Goal: Task Accomplishment & Management: Manage account settings

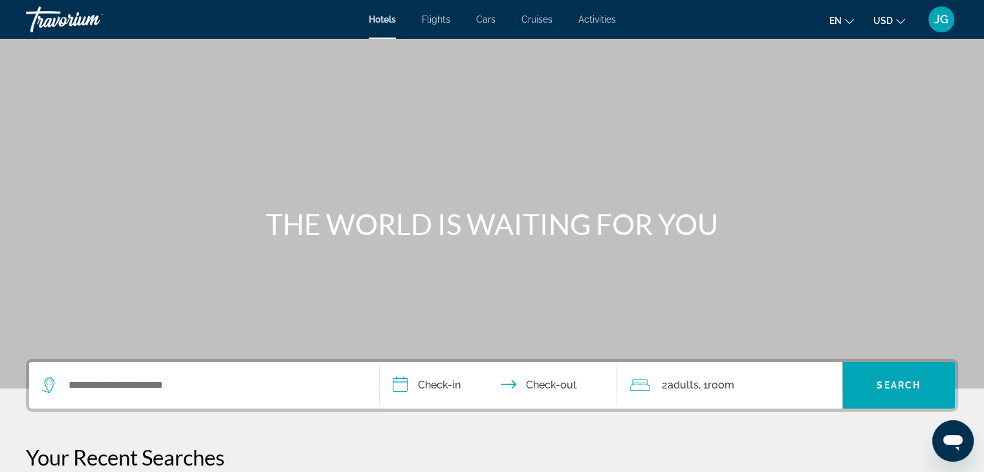
click at [943, 19] on span "JG" at bounding box center [941, 19] width 14 height 13
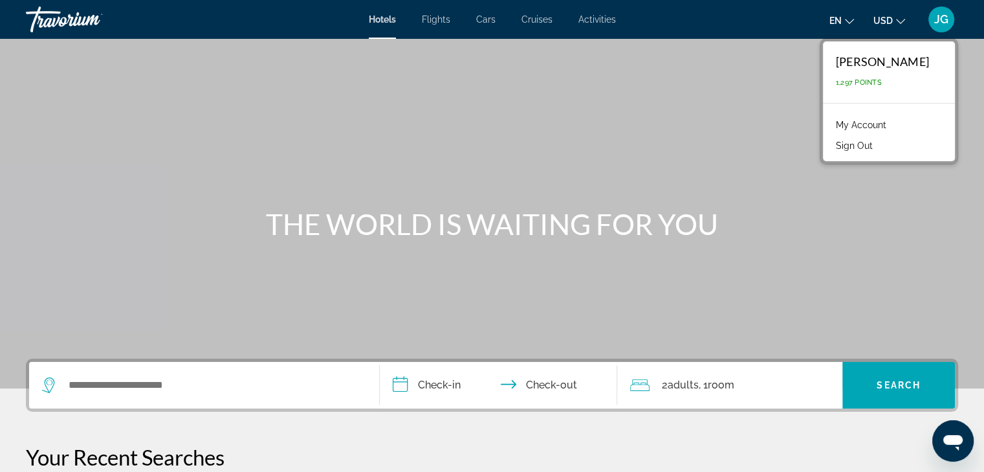
click at [865, 122] on link "My Account" at bounding box center [861, 124] width 63 height 17
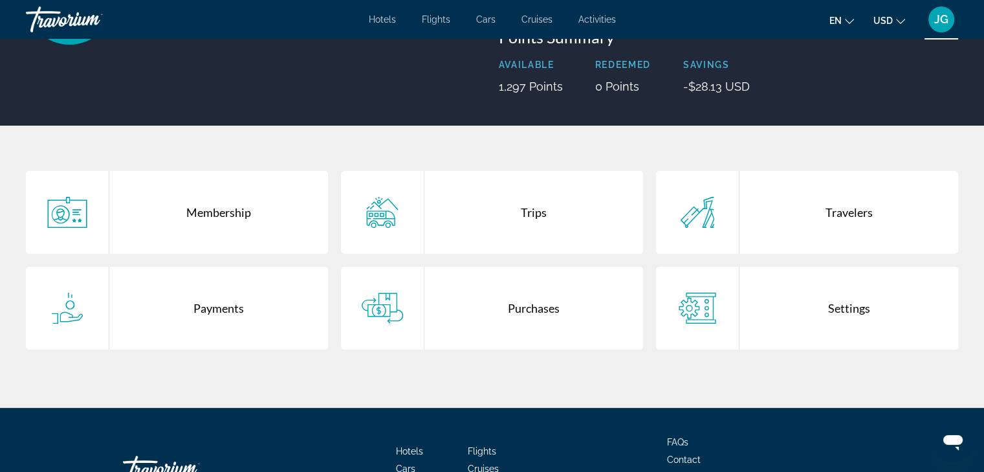
scroll to position [164, 0]
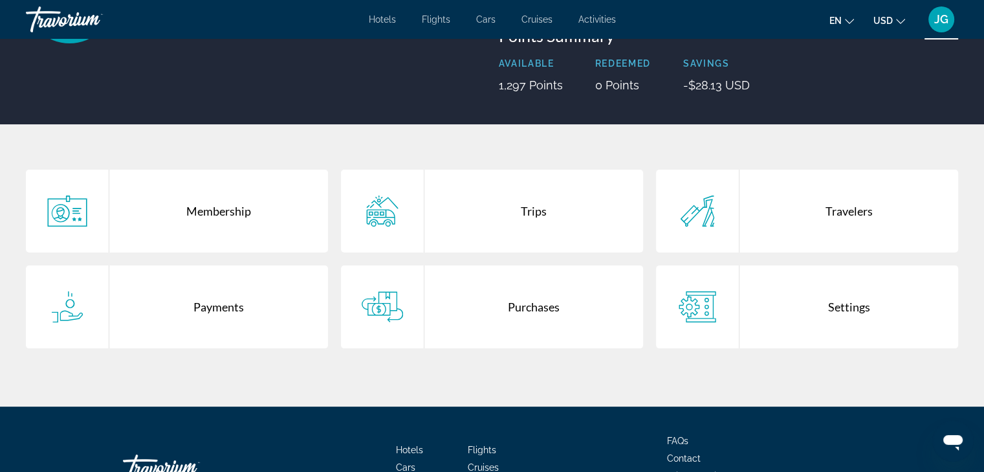
click at [530, 311] on div "Purchases" at bounding box center [533, 306] width 219 height 83
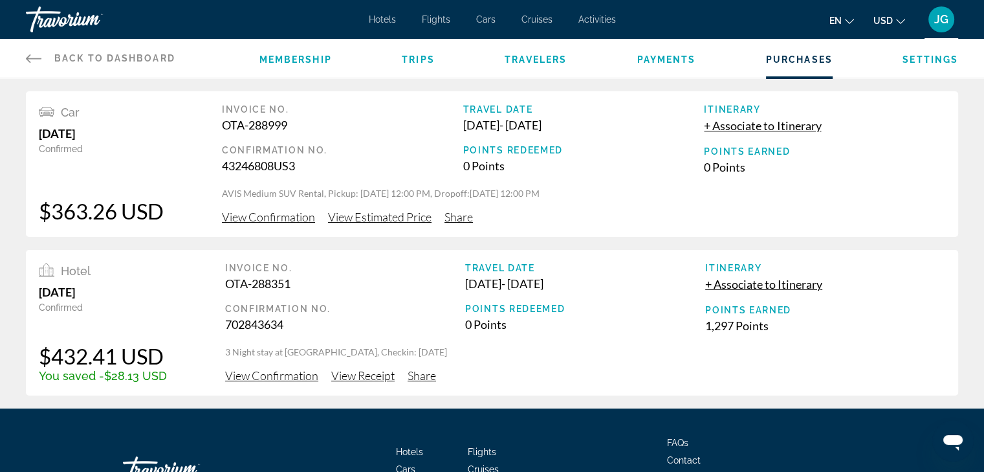
click at [279, 217] on span "View Confirmation" at bounding box center [268, 217] width 93 height 14
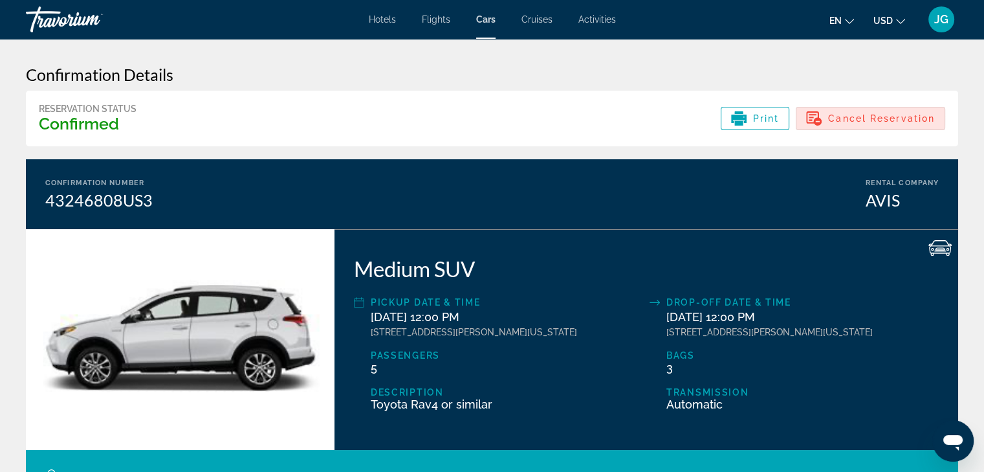
click at [859, 116] on span "Cancel Reservation" at bounding box center [881, 118] width 107 height 10
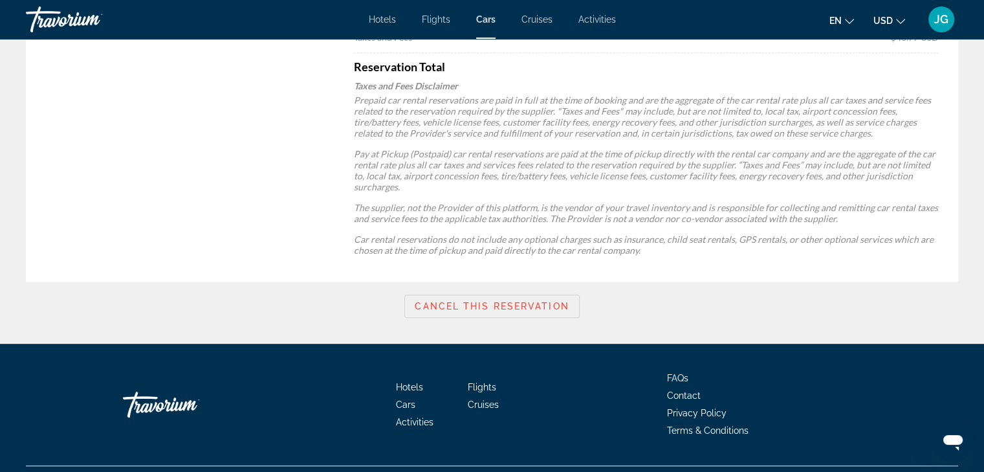
scroll to position [639, 0]
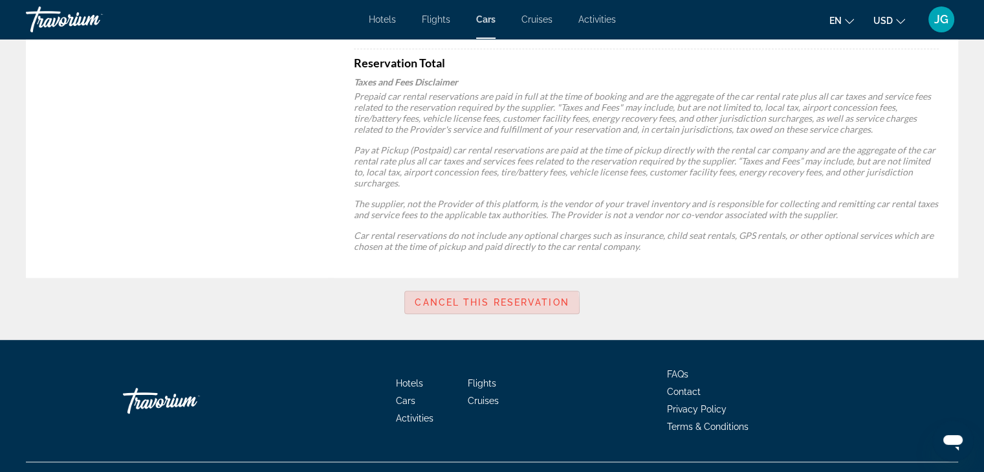
click at [463, 309] on span "Main content" at bounding box center [491, 302] width 173 height 31
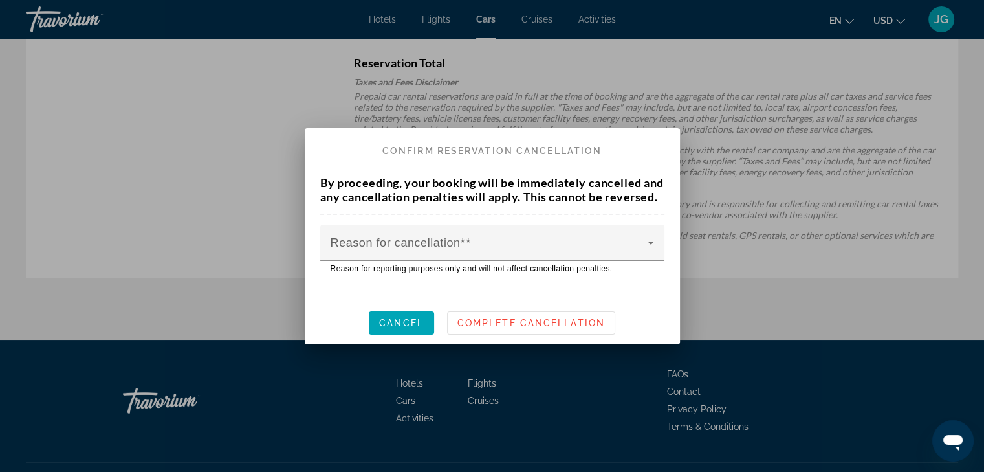
scroll to position [0, 0]
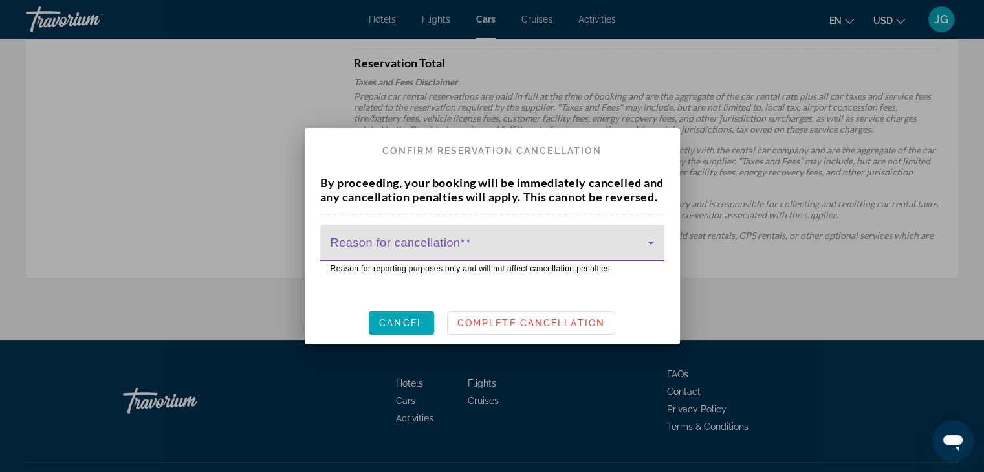
click at [652, 245] on icon at bounding box center [651, 242] width 6 height 3
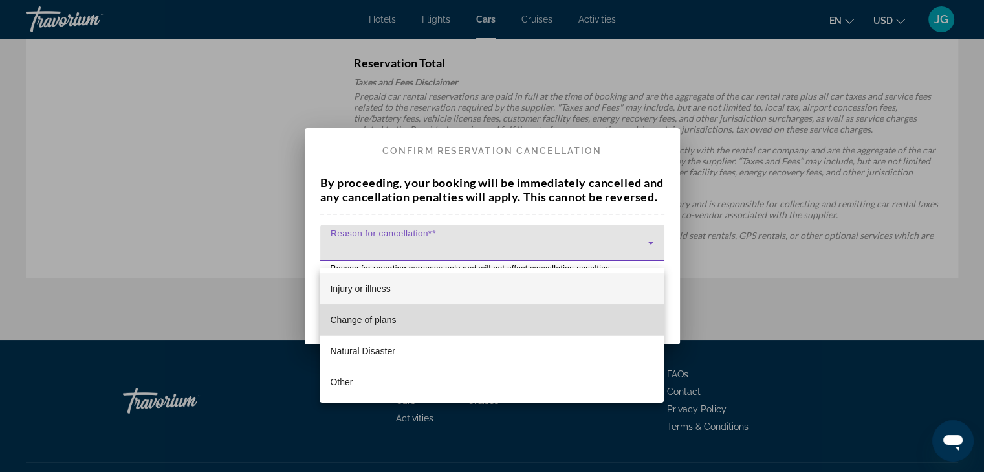
click at [432, 323] on mat-option "Change of plans" at bounding box center [492, 319] width 344 height 31
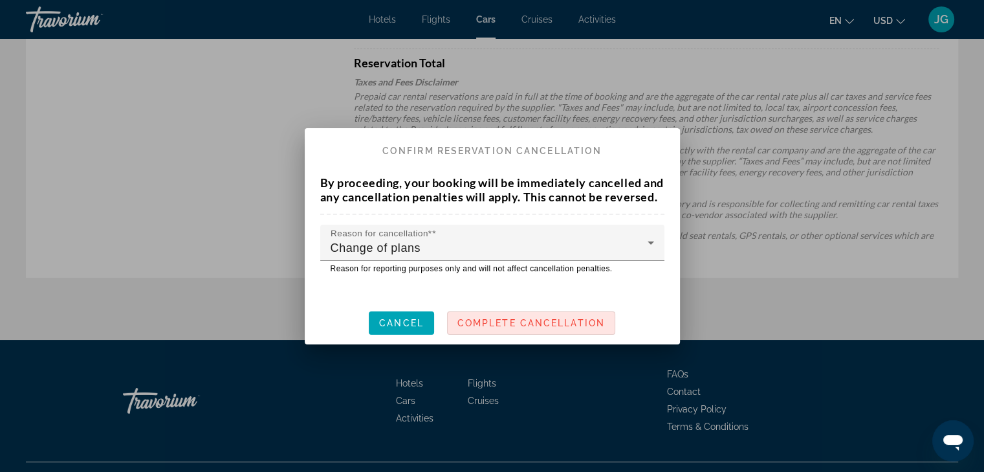
click at [515, 328] on span "Complete Cancellation" at bounding box center [531, 323] width 148 height 10
